Goal: Communication & Community: Answer question/provide support

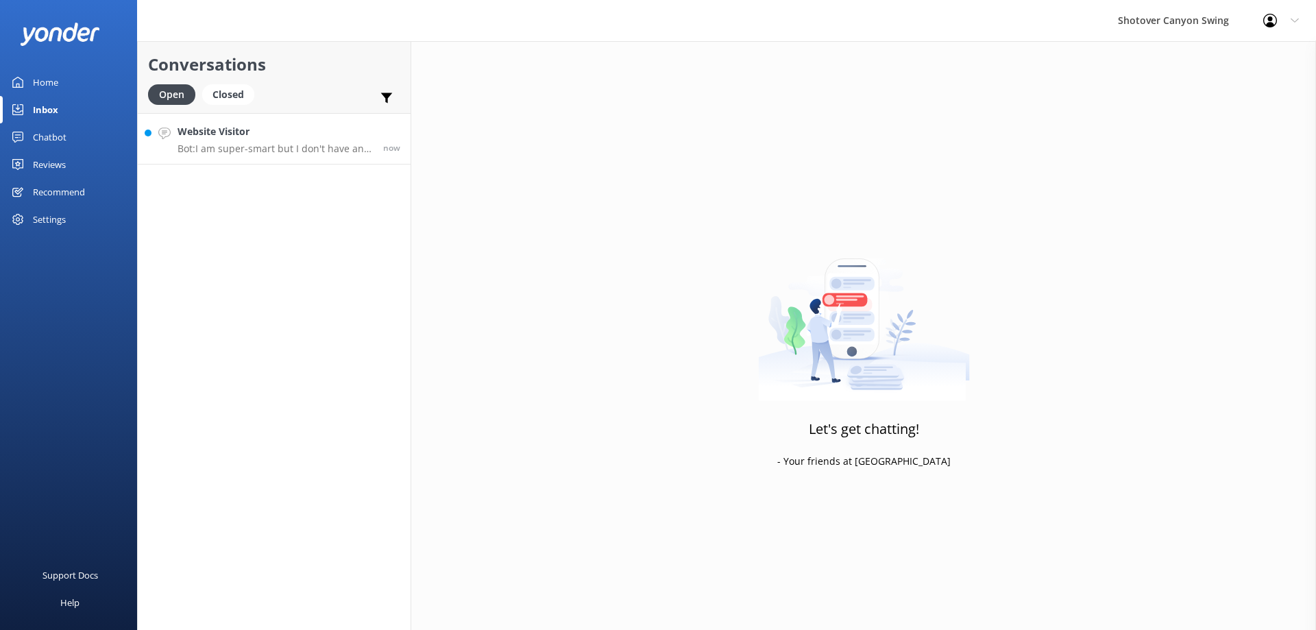
click at [246, 142] on div "Website Visitor Bot: I am super-smart but I don't have an answer for that in my…" at bounding box center [274, 138] width 195 height 29
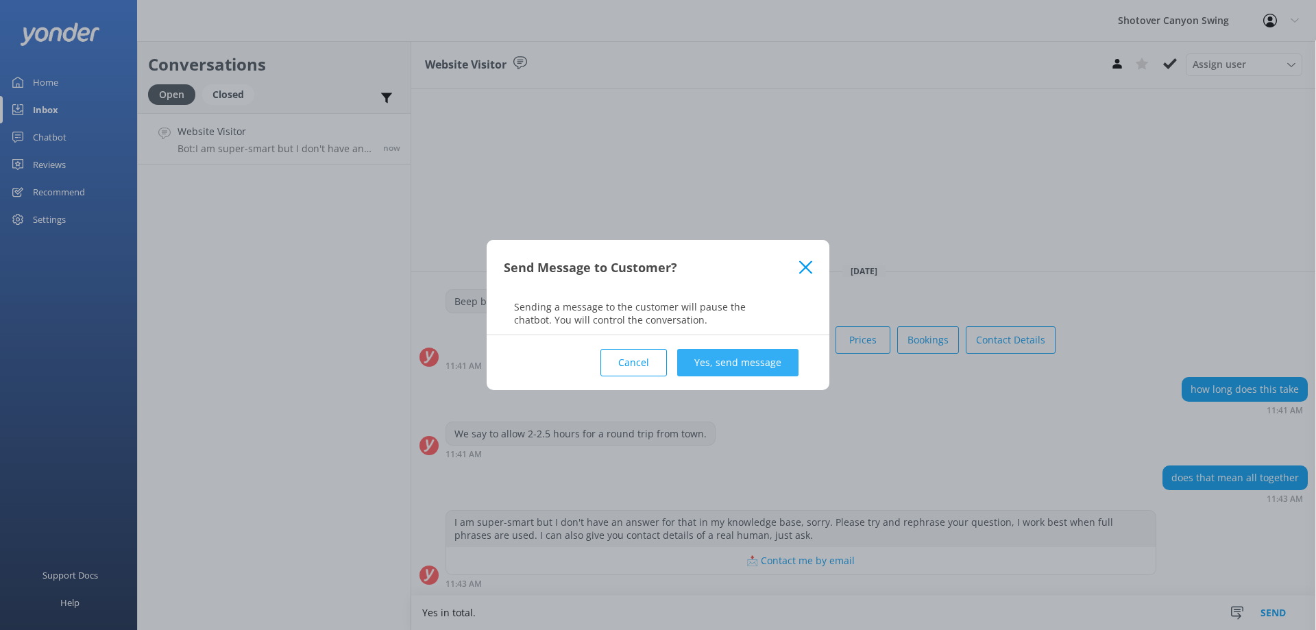
type textarea "Yes in total."
click at [760, 349] on button "Yes, send message" at bounding box center [737, 362] width 121 height 27
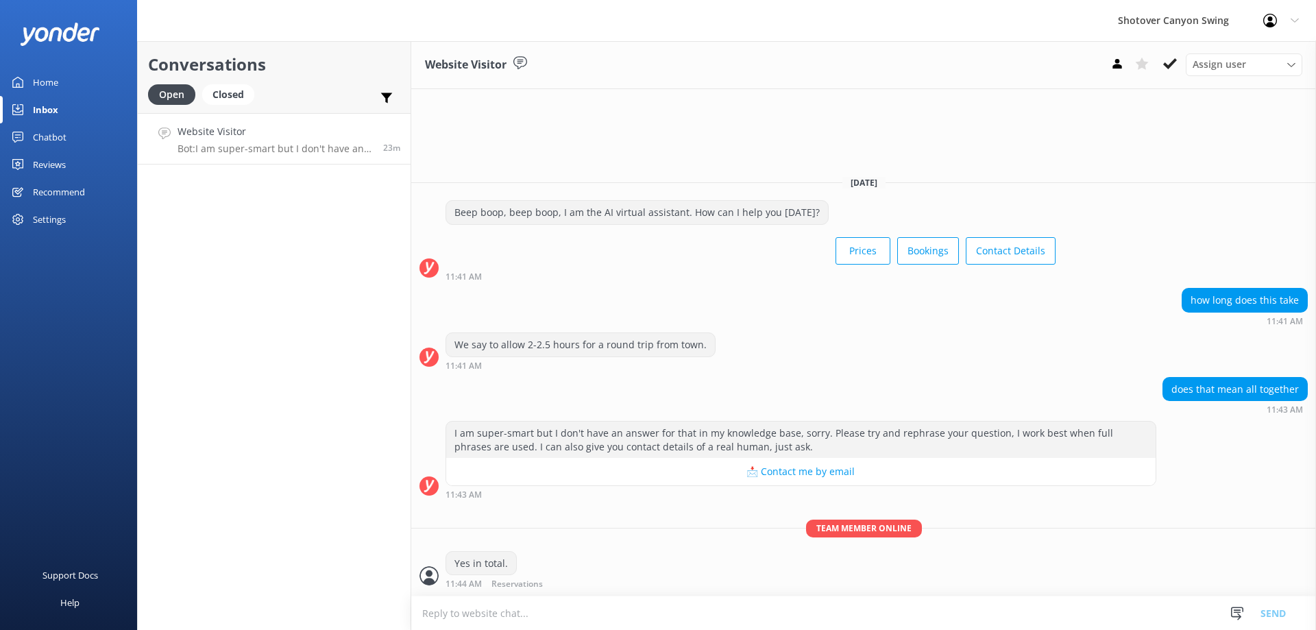
click at [311, 134] on h4 "Website Visitor" at bounding box center [274, 131] width 195 height 15
click at [1169, 67] on use at bounding box center [1170, 63] width 14 height 11
